Goal: Information Seeking & Learning: Learn about a topic

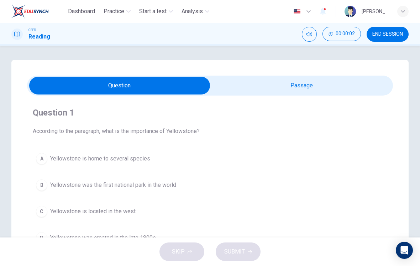
click at [367, 93] on input "checkbox" at bounding box center [119, 86] width 549 height 18
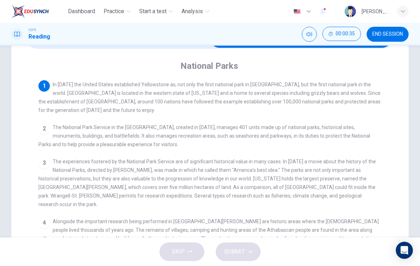
scroll to position [46, 0]
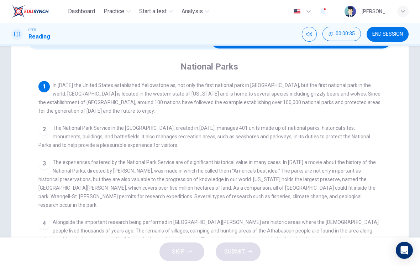
click at [305, 186] on div "3 The experiences fostered by the National Park Service are of significant hist…" at bounding box center [210, 183] width 344 height 51
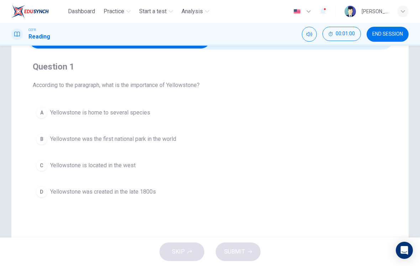
click at [238, 128] on div "A Yellowstone is home to several species B Yellowstone was the first national p…" at bounding box center [210, 152] width 355 height 97
click at [157, 119] on button "A Yellowstone is home to several species" at bounding box center [210, 113] width 355 height 18
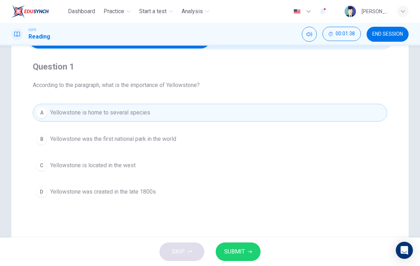
click at [245, 255] on button "SUBMIT" at bounding box center [238, 251] width 45 height 19
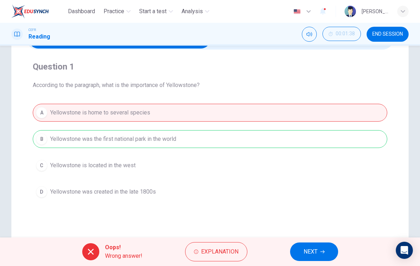
click at [317, 247] on span "NEXT" at bounding box center [311, 251] width 14 height 10
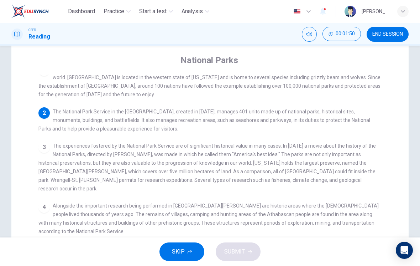
scroll to position [11, 0]
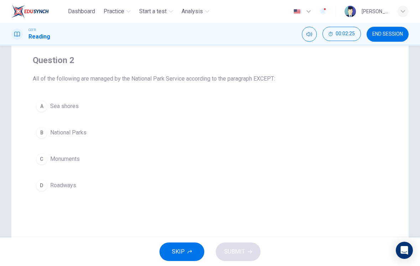
click at [136, 182] on button "D Roadways" at bounding box center [210, 185] width 355 height 18
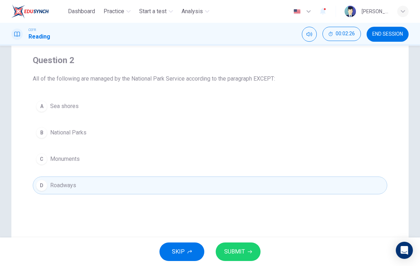
click at [254, 251] on button "SUBMIT" at bounding box center [238, 251] width 45 height 19
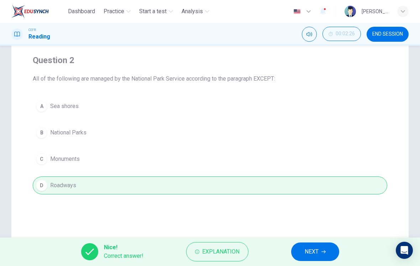
click at [312, 251] on span "NEXT" at bounding box center [312, 251] width 14 height 10
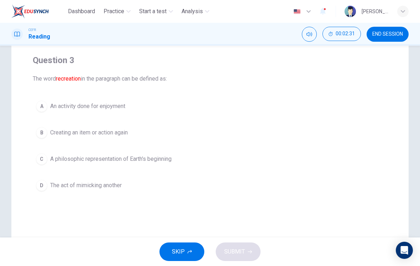
click at [214, 114] on button "A An activity done for enjoyment" at bounding box center [210, 106] width 355 height 18
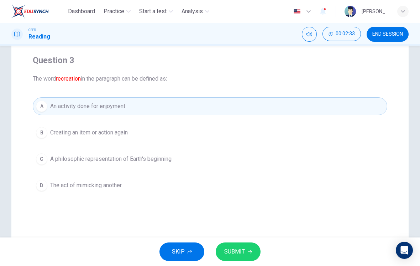
click at [247, 250] on button "SUBMIT" at bounding box center [238, 251] width 45 height 19
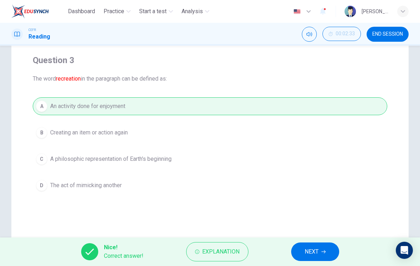
click at [311, 249] on span "NEXT" at bounding box center [312, 251] width 14 height 10
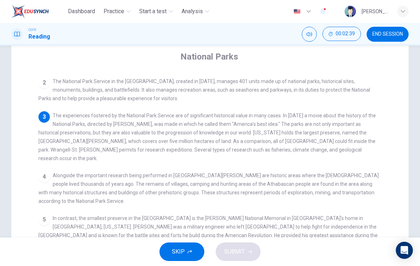
scroll to position [36, 0]
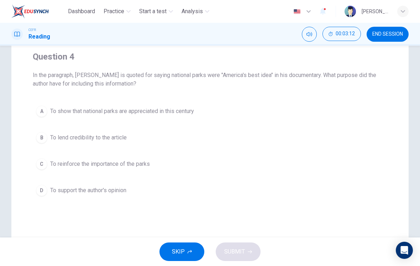
click at [307, 160] on button "C To reinforce the importance of the parks" at bounding box center [210, 164] width 355 height 18
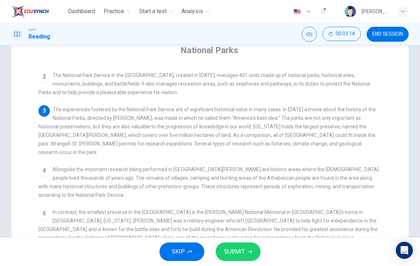
scroll to position [63, 0]
click at [314, 165] on span "Alongside the important research being performed in [GEOGRAPHIC_DATA][PERSON_NA…" at bounding box center [208, 180] width 340 height 31
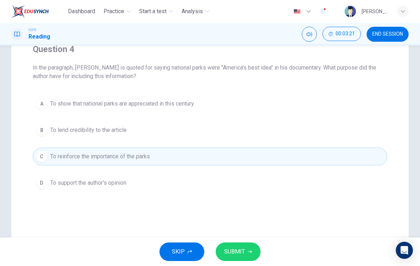
click at [250, 250] on icon "button" at bounding box center [250, 251] width 4 height 4
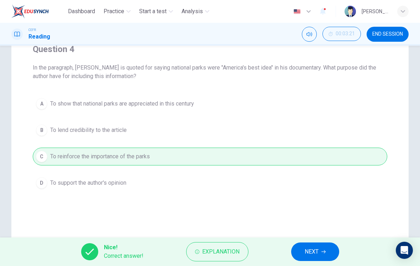
click at [314, 251] on span "NEXT" at bounding box center [312, 251] width 14 height 10
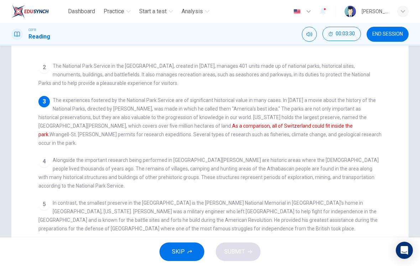
scroll to position [72, 0]
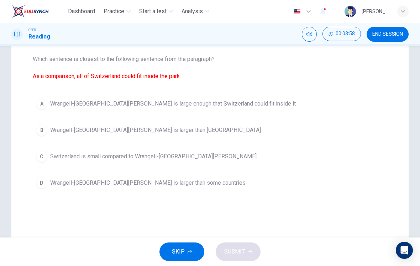
click at [261, 105] on button "A Wrangell-[GEOGRAPHIC_DATA][PERSON_NAME] is large enough that Switzerland coul…" at bounding box center [210, 104] width 355 height 18
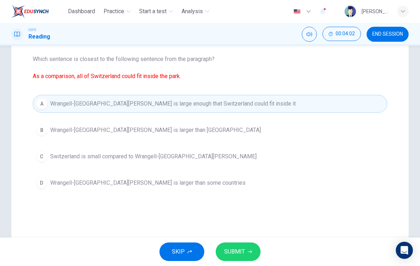
click at [249, 251] on icon "button" at bounding box center [250, 251] width 4 height 4
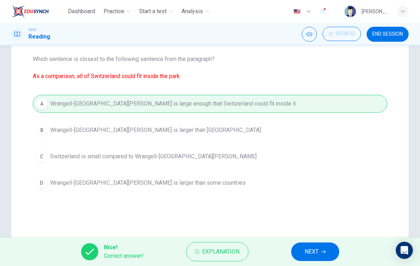
click at [308, 249] on span "NEXT" at bounding box center [312, 251] width 14 height 10
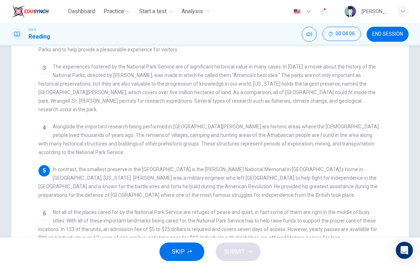
scroll to position [130, 0]
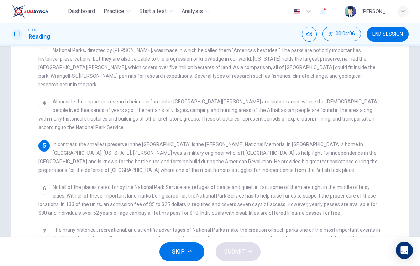
click at [302, 184] on span "Not all of the places cared for by the National Park Service are refuges of pea…" at bounding box center [207, 199] width 339 height 31
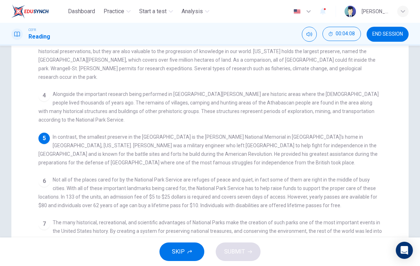
click at [302, 179] on span "Not all of the places cared for by the National Park Service are refuges of pea…" at bounding box center [207, 192] width 339 height 31
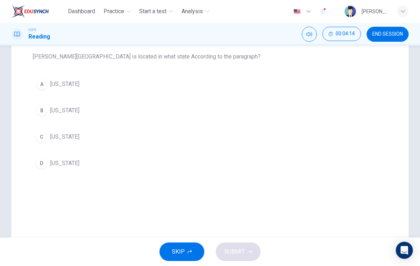
scroll to position [74, 0]
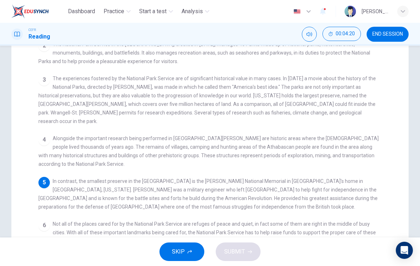
click at [296, 188] on span "In contrast, the smallest preserve in the [GEOGRAPHIC_DATA] is the [PERSON_NAME…" at bounding box center [207, 193] width 339 height 31
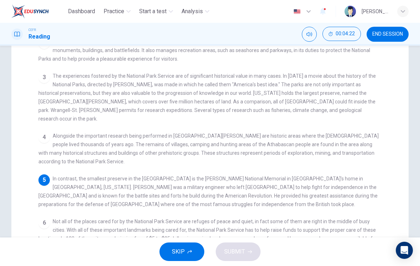
click at [298, 192] on div "5 In contrast, the smallest preserve in the [GEOGRAPHIC_DATA] is the [PERSON_NA…" at bounding box center [210, 191] width 344 height 34
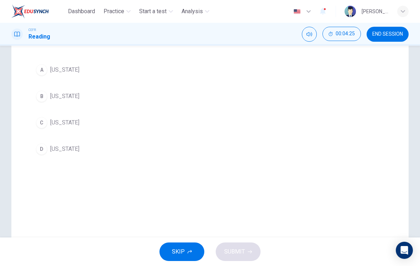
scroll to position [86, 0]
click at [277, 81] on button "A [US_STATE]" at bounding box center [210, 72] width 355 height 18
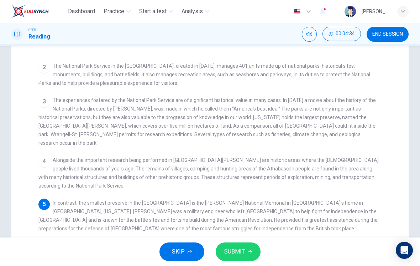
scroll to position [36, 0]
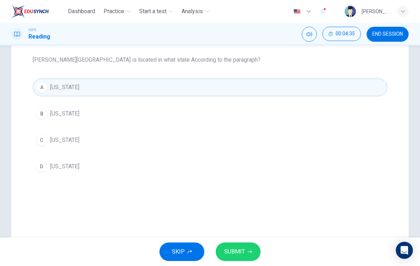
click at [251, 251] on icon "button" at bounding box center [250, 251] width 4 height 3
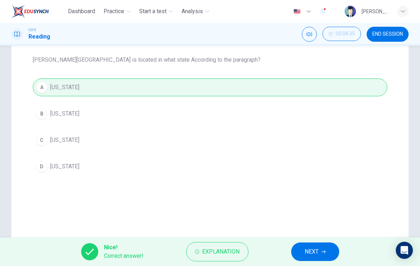
click at [309, 249] on span "NEXT" at bounding box center [312, 251] width 14 height 10
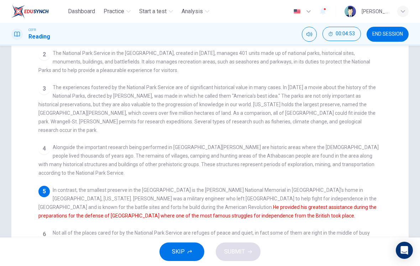
scroll to position [121, 0]
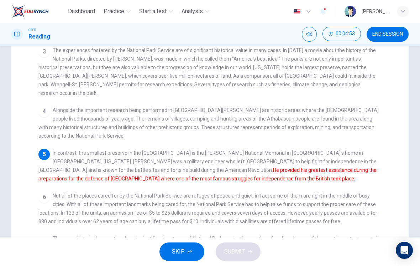
click at [300, 193] on span "Not all of the places cared for by the National Park Service are refuges of pea…" at bounding box center [207, 208] width 339 height 31
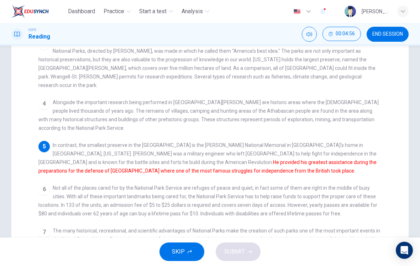
click at [297, 191] on div "6 Not all of the places cared for by the National Park Service are refuges of p…" at bounding box center [210, 200] width 344 height 34
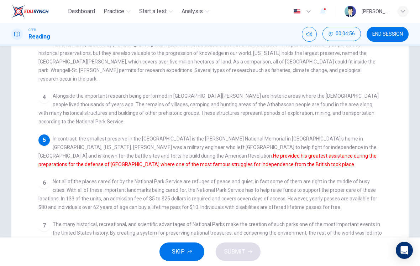
click at [297, 188] on span "Not all of the places cared for by the National Park Service are refuges of pea…" at bounding box center [207, 193] width 339 height 31
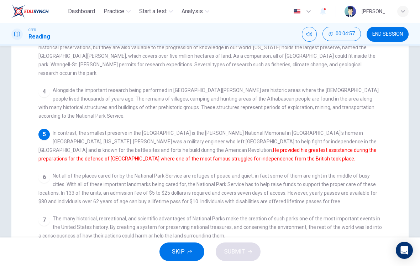
click at [297, 186] on span "Not all of the places cared for by the National Park Service are refuges of pea…" at bounding box center [207, 188] width 339 height 31
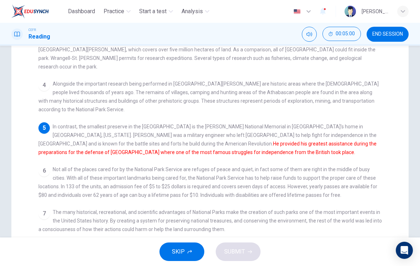
click at [296, 187] on span "Not all of the places cared for by the National Park Service are refuges of pea…" at bounding box center [207, 181] width 339 height 31
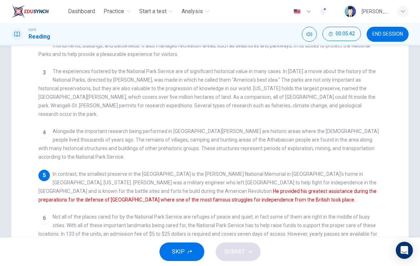
scroll to position [108, 0]
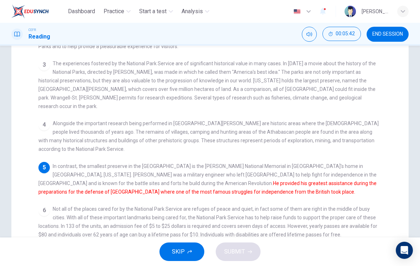
click at [295, 190] on div "1 In [DATE] the United States established [GEOGRAPHIC_DATA] as, not only the fi…" at bounding box center [214, 146] width 353 height 255
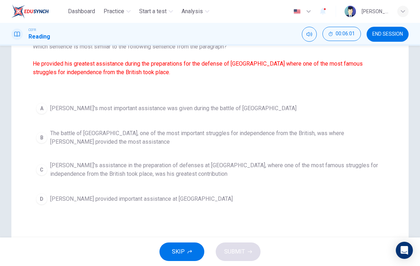
scroll to position [83, 0]
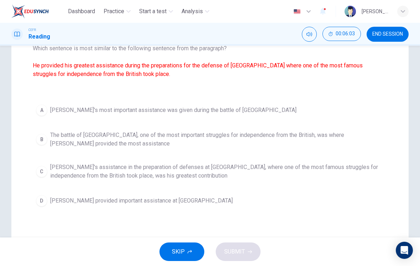
click at [299, 175] on span "[PERSON_NAME]'s assistance in the preparation of defenses at [GEOGRAPHIC_DATA],…" at bounding box center [217, 171] width 334 height 17
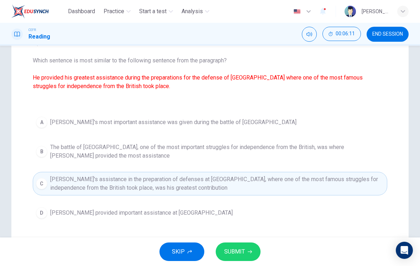
scroll to position [69, 0]
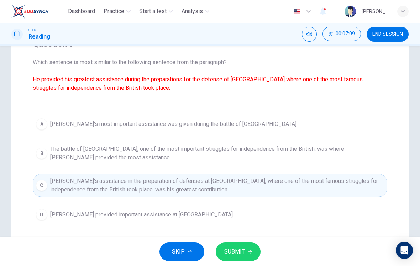
click at [241, 253] on span "SUBMIT" at bounding box center [234, 251] width 21 height 10
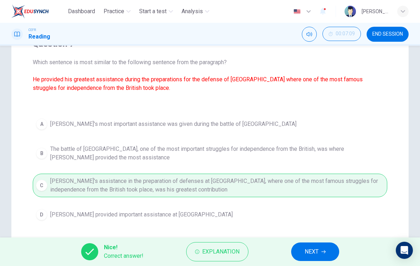
click at [313, 253] on span "NEXT" at bounding box center [312, 251] width 14 height 10
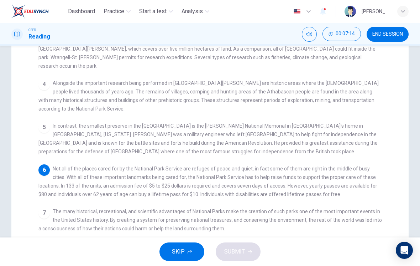
scroll to position [156, 0]
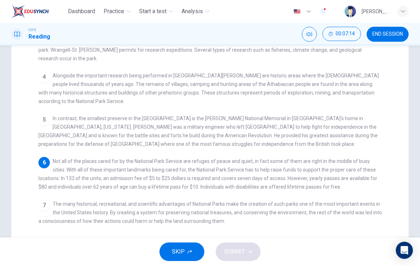
click at [225, 210] on div "7 The many historical, recreational, and scientific advantages of National Park…" at bounding box center [210, 212] width 344 height 26
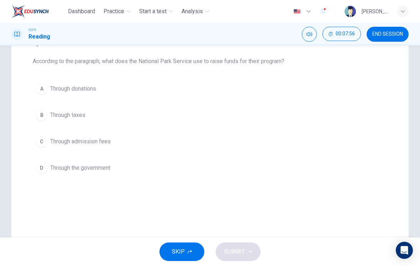
scroll to position [67, 0]
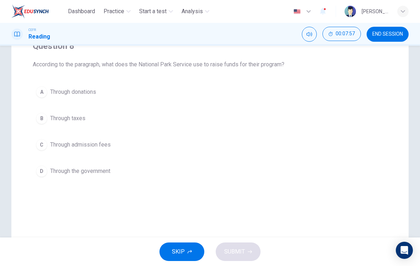
click at [245, 143] on button "C Through admission fees" at bounding box center [210, 145] width 355 height 18
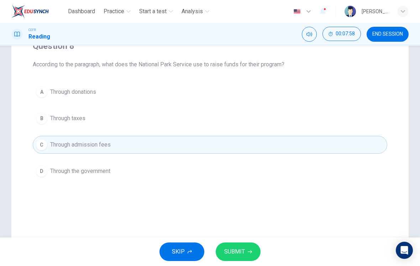
click at [243, 255] on span "SUBMIT" at bounding box center [234, 251] width 21 height 10
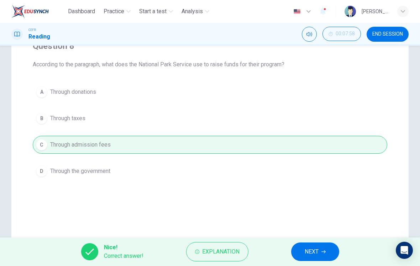
click at [313, 251] on span "NEXT" at bounding box center [312, 251] width 14 height 10
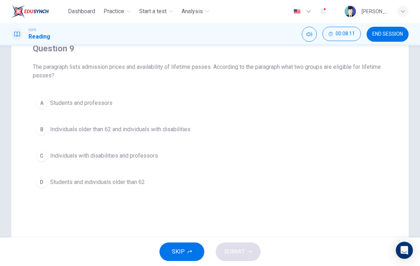
scroll to position [65, 0]
click at [247, 126] on button "B Individuals older than 62 and individuals with disabilities" at bounding box center [210, 129] width 355 height 18
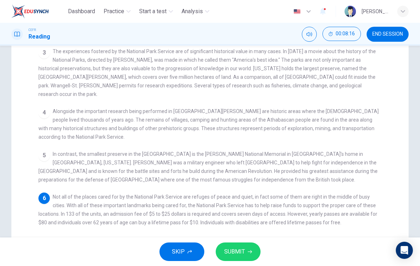
click at [286, 209] on div "6 Not all of the places cared for by the National Park Service are refuges of p…" at bounding box center [210, 209] width 344 height 34
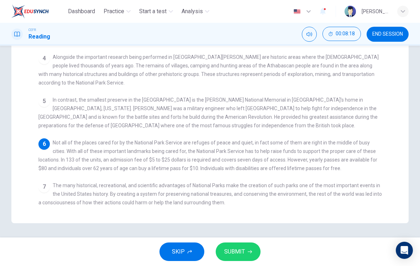
scroll to position [174, 0]
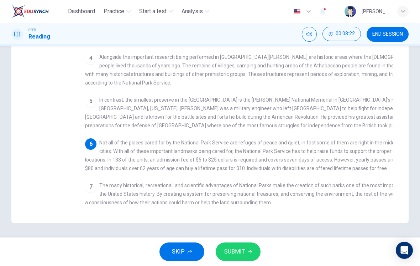
checkbox input "false"
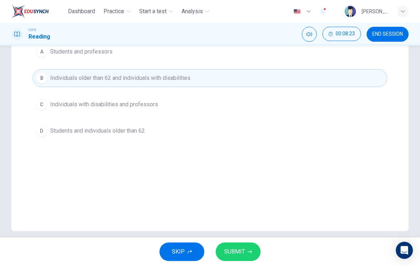
scroll to position [114, 0]
click at [247, 255] on button "SUBMIT" at bounding box center [238, 251] width 45 height 19
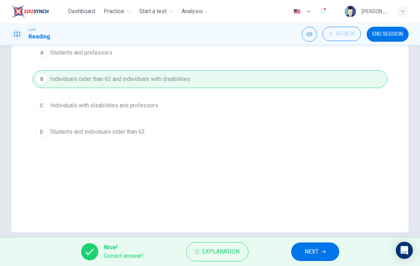
click at [301, 256] on button "NEXT" at bounding box center [315, 251] width 48 height 19
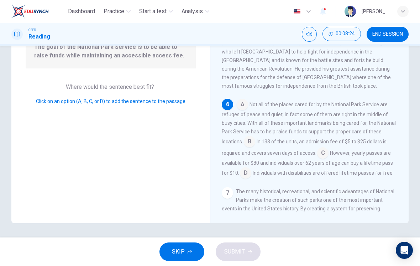
scroll to position [267, 0]
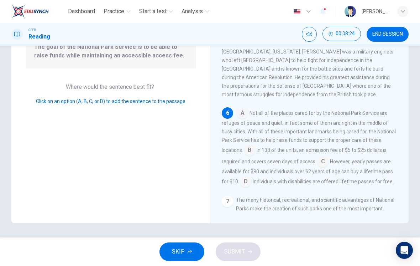
click at [301, 211] on span "The many historical, recreational, and scientific advantages of National Parks …" at bounding box center [309, 221] width 174 height 48
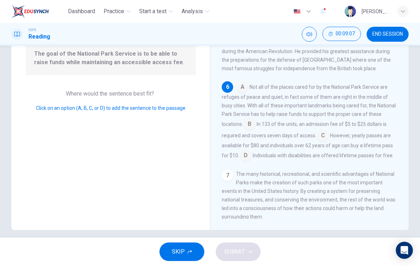
scroll to position [78, 0]
click at [244, 119] on input at bounding box center [249, 124] width 11 height 11
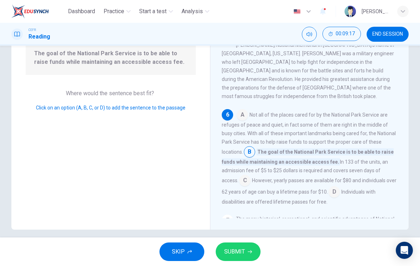
scroll to position [272, 0]
click at [246, 109] on input at bounding box center [242, 114] width 11 height 11
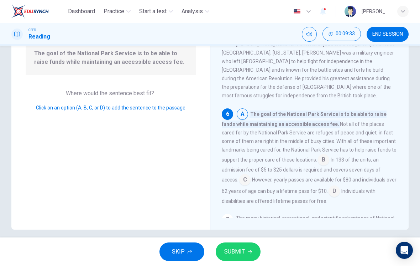
click at [249, 251] on icon "button" at bounding box center [250, 251] width 4 height 4
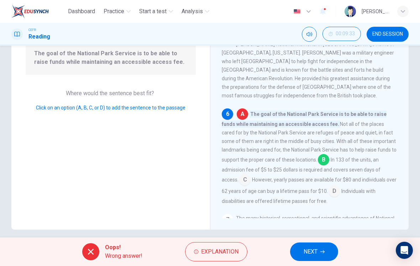
click at [318, 155] on input at bounding box center [323, 160] width 11 height 11
click at [233, 251] on span "Explanation" at bounding box center [219, 251] width 37 height 10
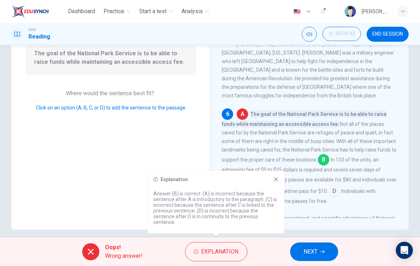
click at [278, 182] on icon at bounding box center [276, 179] width 6 height 6
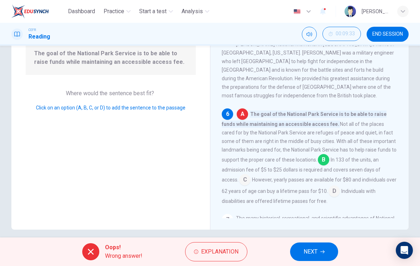
click at [311, 251] on span "NEXT" at bounding box center [311, 251] width 14 height 10
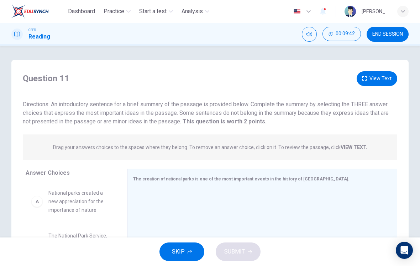
scroll to position [0, 0]
click at [375, 78] on button "View Text" at bounding box center [377, 78] width 41 height 15
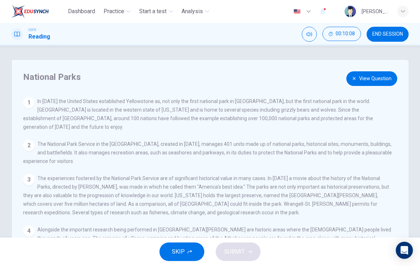
click at [385, 77] on button "View Question" at bounding box center [371, 78] width 51 height 15
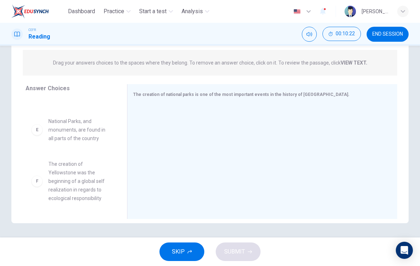
scroll to position [218, 0]
click at [90, 189] on div "A National parks created a new appreciation for the importance of nature B The …" at bounding box center [74, 153] width 96 height 110
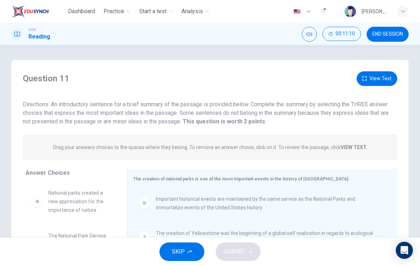
scroll to position [0, 0]
click at [383, 84] on button "View Text" at bounding box center [377, 78] width 41 height 15
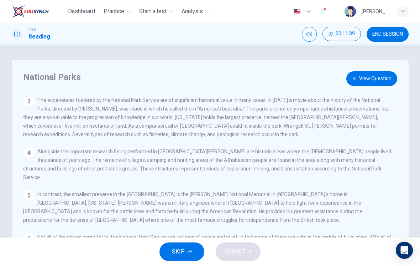
scroll to position [78, 0]
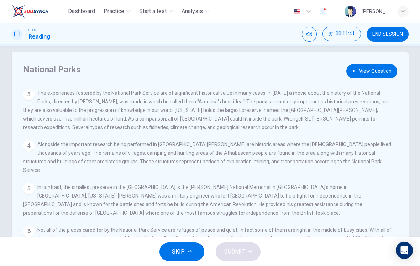
click at [292, 184] on span "In contrast, the smallest preserve in the [GEOGRAPHIC_DATA] is the [PERSON_NAME…" at bounding box center [192, 199] width 339 height 31
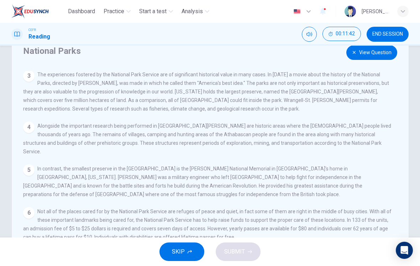
click at [295, 173] on span "In contrast, the smallest preserve in the [GEOGRAPHIC_DATA] is the [PERSON_NAME…" at bounding box center [192, 181] width 339 height 31
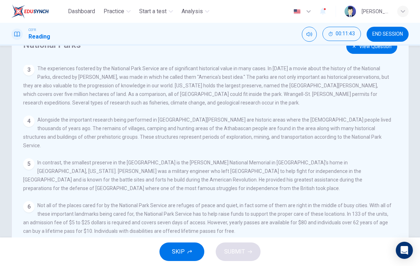
click at [298, 176] on div "5 In contrast, the smallest preserve in the [GEOGRAPHIC_DATA] is the [PERSON_NA…" at bounding box center [207, 175] width 369 height 34
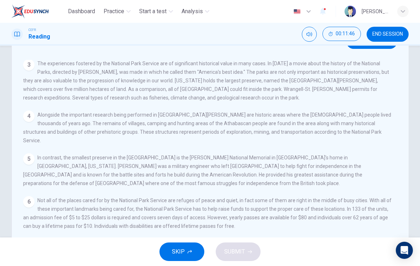
click at [313, 180] on div "View Question 1 In [DATE] the United States established [GEOGRAPHIC_DATA] as, n…" at bounding box center [212, 162] width 378 height 205
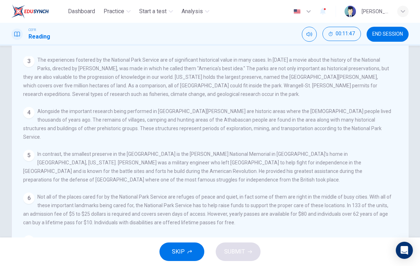
click at [307, 177] on div "View Question 1 In [DATE] the United States established [GEOGRAPHIC_DATA] as, n…" at bounding box center [212, 158] width 378 height 205
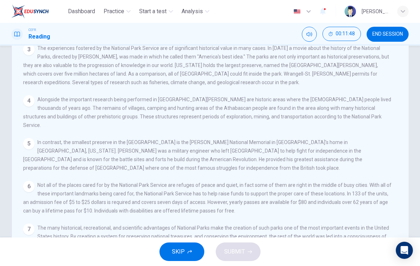
click at [305, 181] on div "6 Not all of the places cared for by the National Park Service are refuges of p…" at bounding box center [207, 198] width 369 height 34
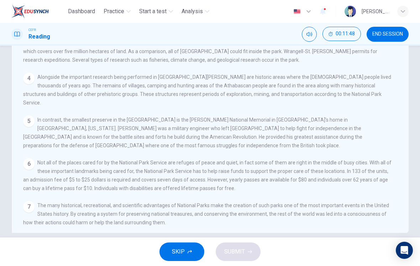
scroll to position [77, 0]
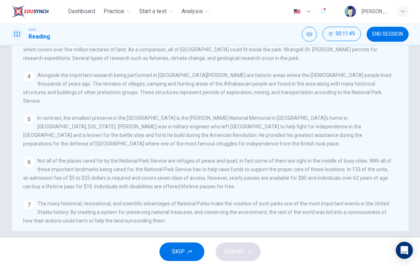
click at [308, 170] on span "Not all of the places cared for by the National Park Service are refuges of pea…" at bounding box center [207, 173] width 369 height 31
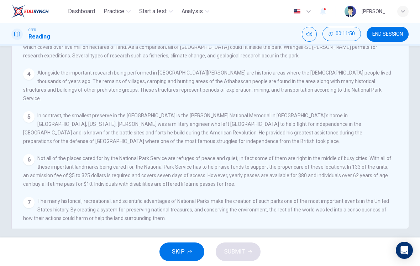
click at [306, 173] on div "6 Not all of the places cared for by the National Park Service are refuges of p…" at bounding box center [207, 171] width 369 height 34
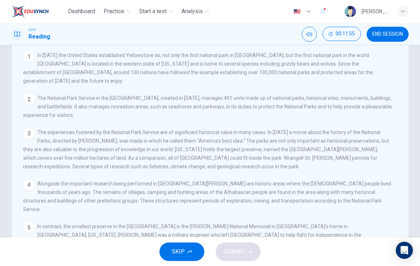
scroll to position [3, 0]
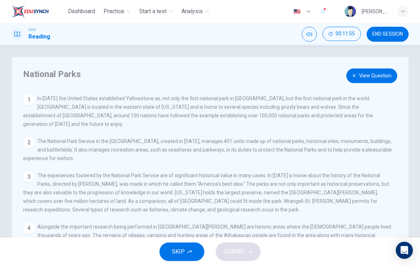
click at [343, 138] on span "The National Park Service in the [GEOGRAPHIC_DATA], created in [DATE], manages …" at bounding box center [207, 149] width 369 height 23
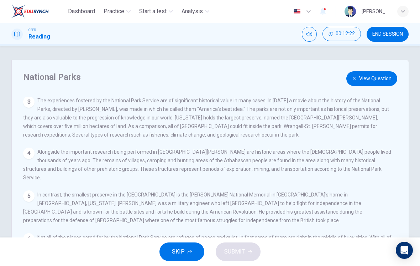
scroll to position [2, 0]
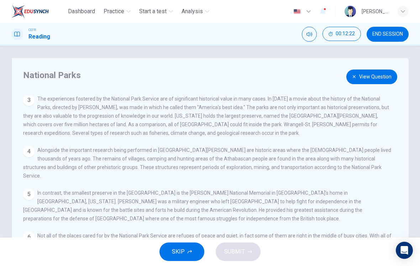
click at [352, 171] on div "View Question 1 In [DATE] the United States established [GEOGRAPHIC_DATA] as, n…" at bounding box center [212, 197] width 378 height 205
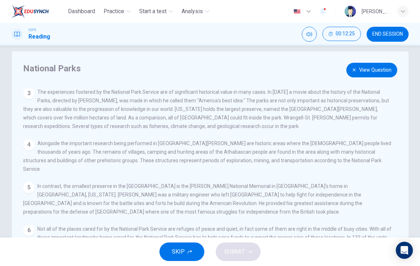
click at [352, 168] on div "View Question 1 In [DATE] the United States established [GEOGRAPHIC_DATA] as, n…" at bounding box center [212, 190] width 378 height 205
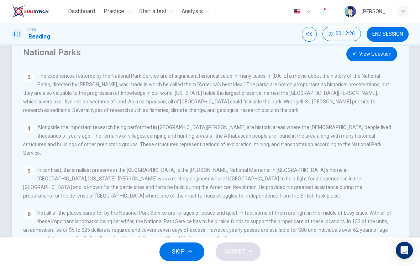
scroll to position [33, 0]
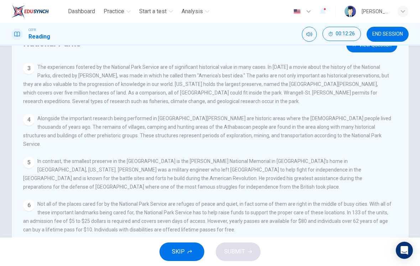
click at [351, 161] on div "5 In contrast, the smallest preserve in the [GEOGRAPHIC_DATA] is the [PERSON_NA…" at bounding box center [207, 174] width 369 height 34
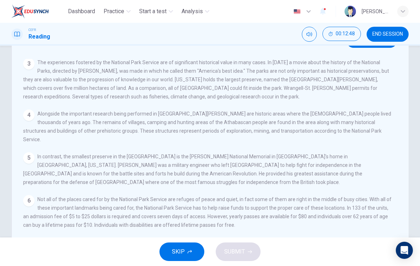
click at [349, 165] on span "In contrast, the smallest preserve in the [GEOGRAPHIC_DATA] is the [PERSON_NAME…" at bounding box center [192, 168] width 339 height 31
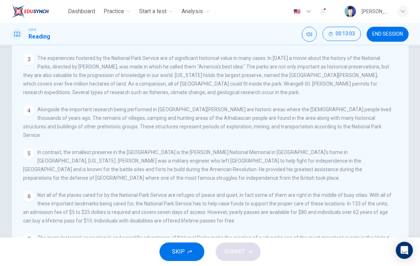
scroll to position [43, 0]
click at [348, 171] on div "View Question 1 In [DATE] the United States established [GEOGRAPHIC_DATA] as, n…" at bounding box center [212, 155] width 378 height 205
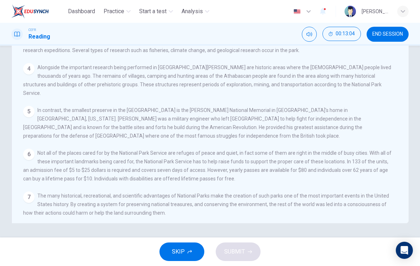
click at [356, 157] on span "Not all of the places cared for by the National Park Service are refuges of pea…" at bounding box center [207, 165] width 369 height 31
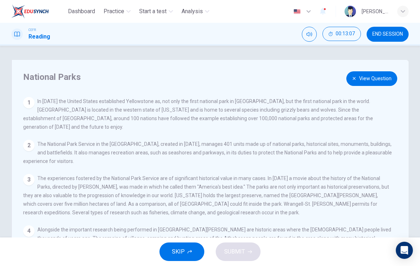
scroll to position [0, 0]
click at [368, 82] on button "View Question" at bounding box center [371, 78] width 51 height 15
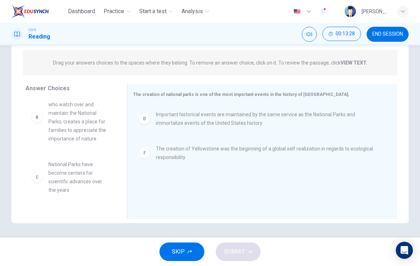
scroll to position [54, 0]
click at [115, 178] on div "C National Parks have become centers for scientific advances over the years" at bounding box center [71, 178] width 90 height 46
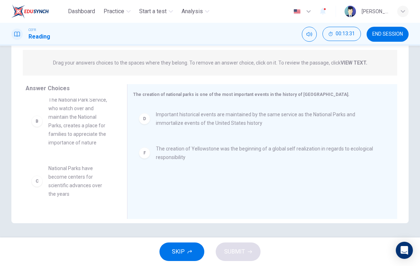
click at [115, 173] on div "C National Parks have become centers for scientific advances over the years" at bounding box center [71, 181] width 90 height 46
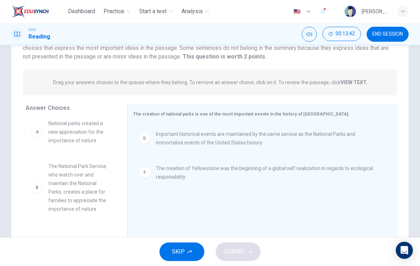
scroll to position [5, 0]
click at [92, 196] on div "A National parks created a new appreciation for the importance of nature C Nati…" at bounding box center [71, 168] width 90 height 110
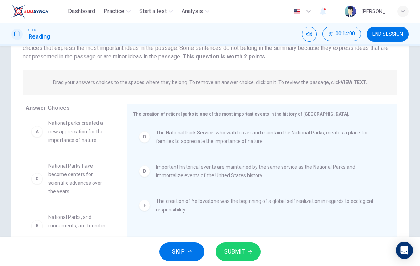
scroll to position [1, 0]
click at [334, 176] on div "B The National Park Service, who watch over and maintain the National Parks, cr…" at bounding box center [259, 170] width 253 height 95
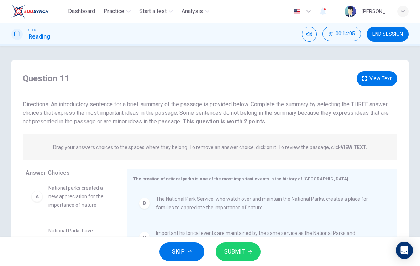
scroll to position [0, 0]
click at [370, 80] on button "View Text" at bounding box center [377, 78] width 41 height 15
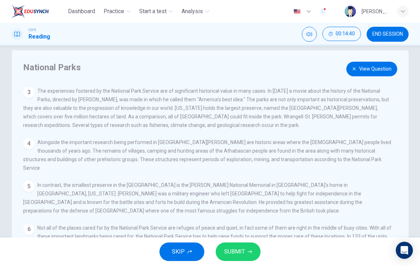
scroll to position [12, 0]
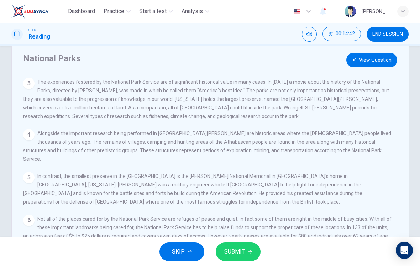
click at [141, 214] on div "6 Not all of the places cared for by the National Park Service are refuges of p…" at bounding box center [207, 231] width 369 height 34
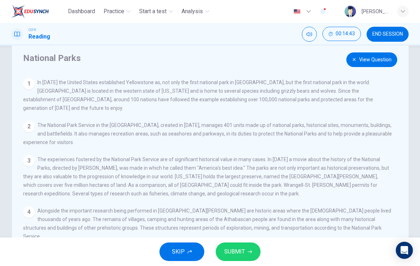
scroll to position [-1, 0]
click at [372, 66] on button "View Question" at bounding box center [371, 59] width 51 height 15
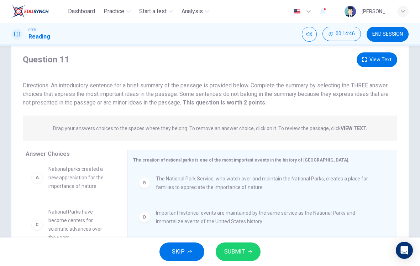
scroll to position [1, 0]
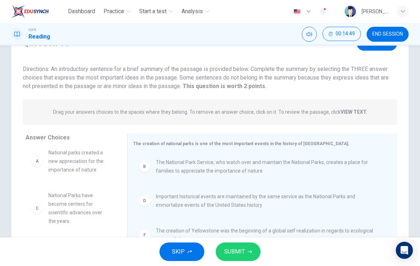
click at [286, 192] on span "Important historical events are maintained by the same service as the National …" at bounding box center [268, 200] width 224 height 17
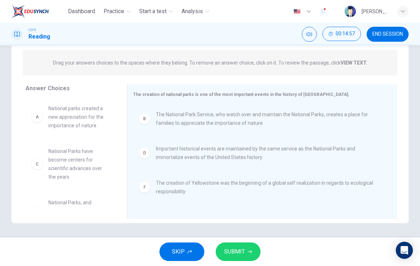
scroll to position [0, 0]
click at [246, 250] on button "SUBMIT" at bounding box center [238, 251] width 45 height 19
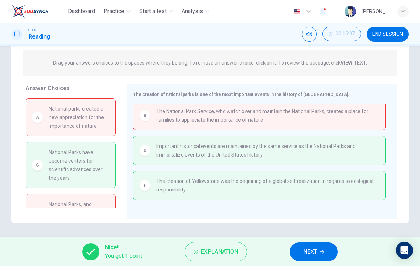
scroll to position [4, 0]
click at [230, 254] on span "Explanation" at bounding box center [219, 251] width 37 height 10
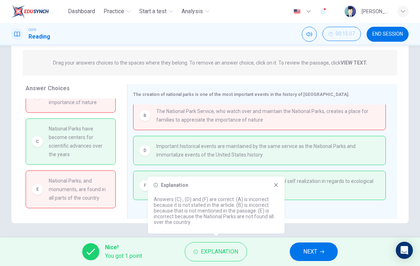
scroll to position [24, 0]
click at [277, 184] on icon at bounding box center [276, 185] width 4 height 4
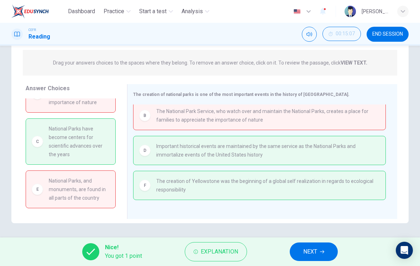
click at [389, 37] on span "END SESSION" at bounding box center [387, 34] width 31 height 6
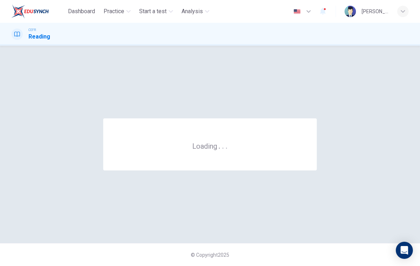
scroll to position [0, 0]
